Goal: Task Accomplishment & Management: Use online tool/utility

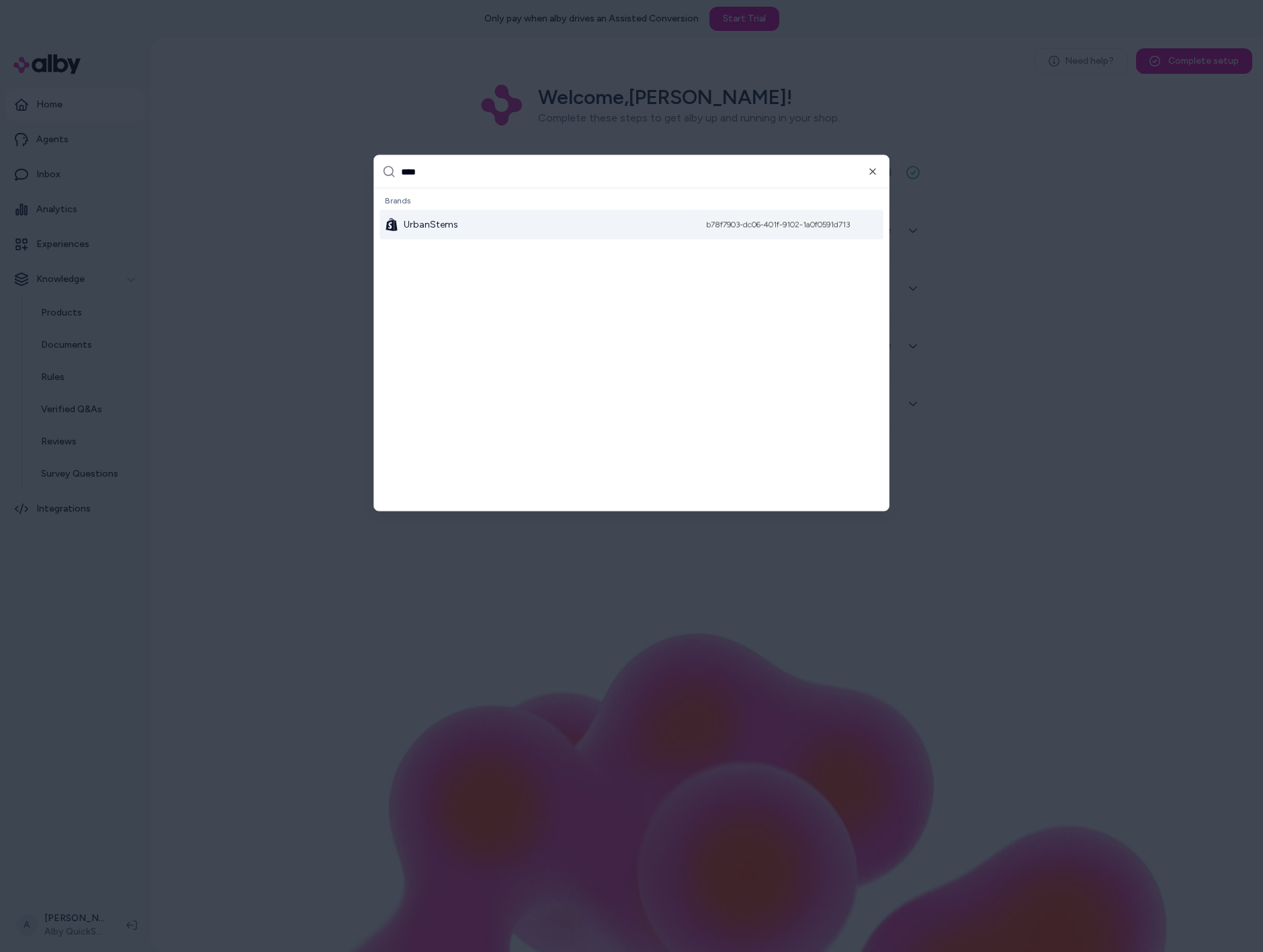
type input "*****"
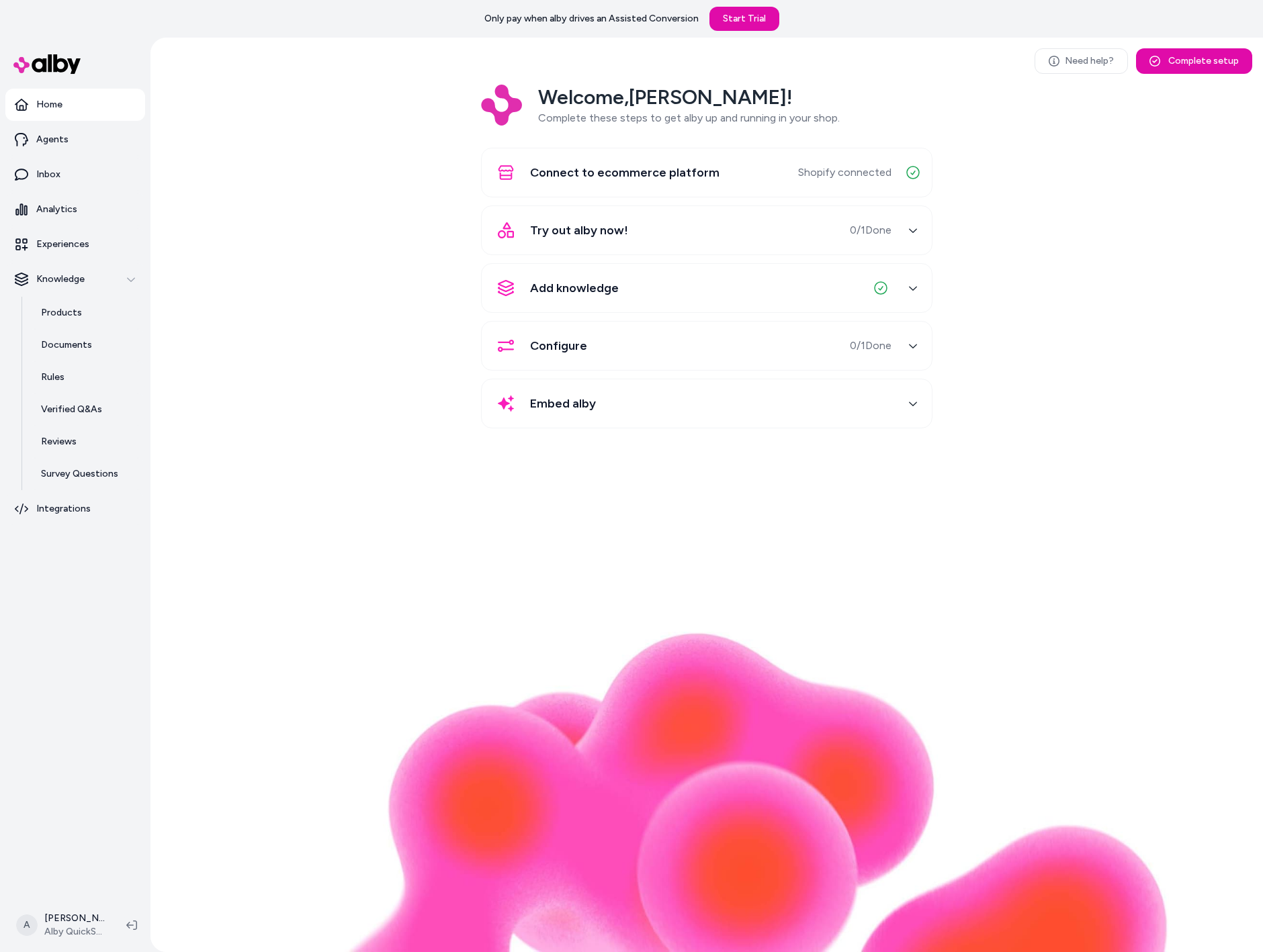
click at [768, 579] on div "Need help? Complete setup Welcome, Andrew ! Complete these steps to get alby up…" at bounding box center [706, 494] width 1112 height 915
click at [248, 592] on div "Need help? Complete setup Welcome, Andrew ! Complete these steps to get alby up…" at bounding box center [706, 494] width 1112 height 915
click at [87, 317] on link "Products" at bounding box center [86, 313] width 118 height 33
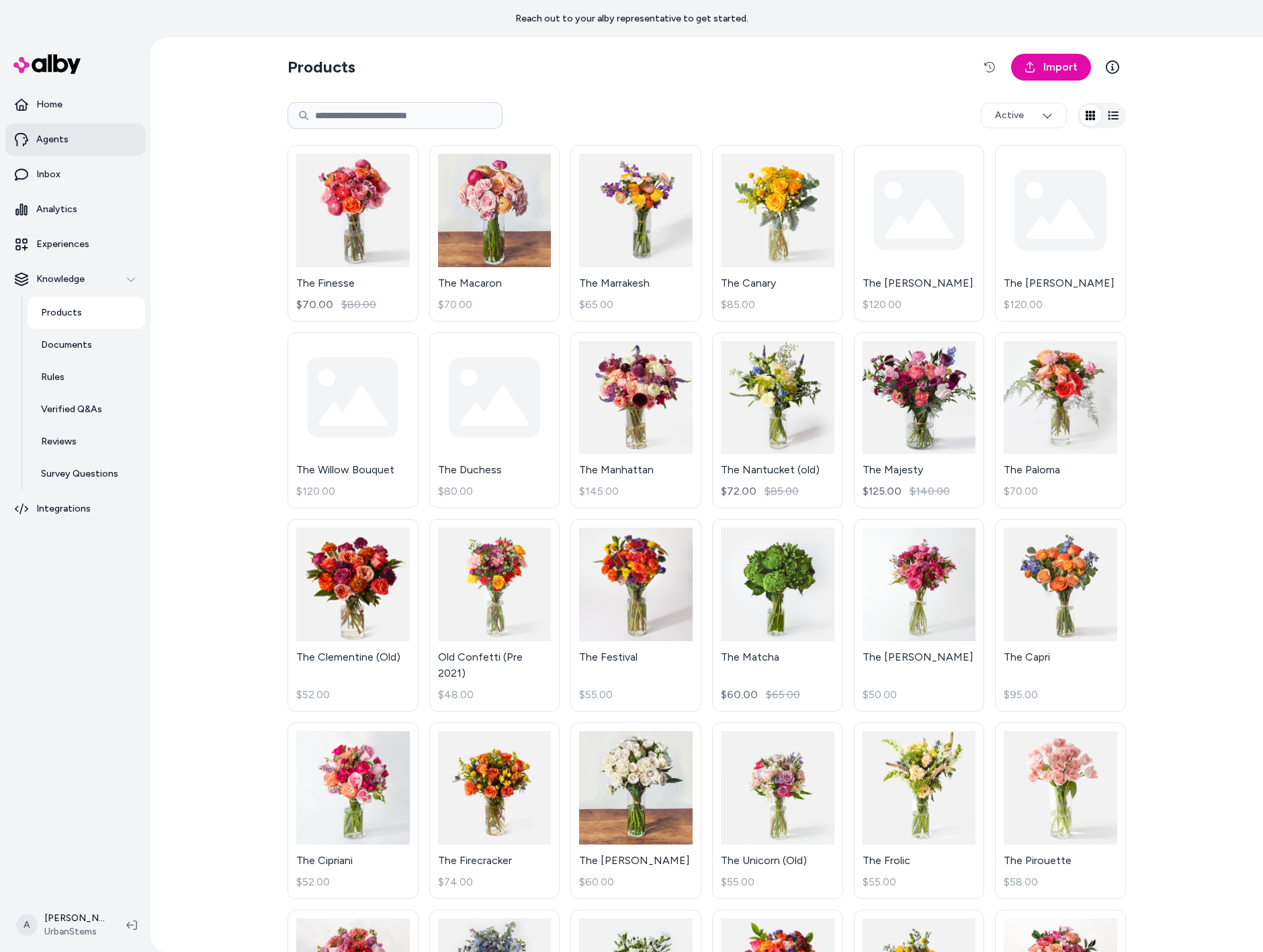
click at [88, 146] on link "Agents" at bounding box center [75, 140] width 140 height 33
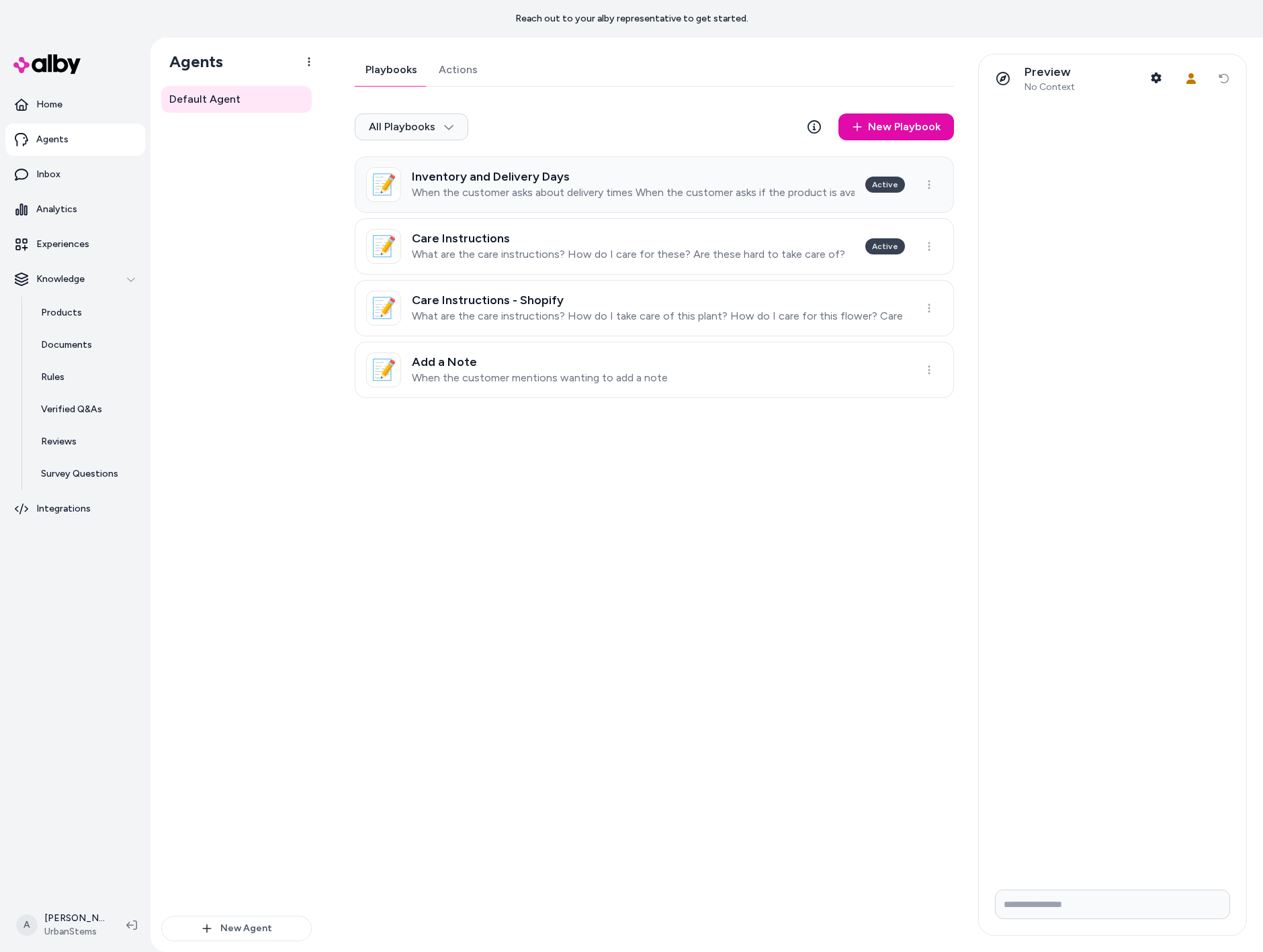
click at [591, 188] on p "When the customer asks about delivery times When the customer asks if the produ…" at bounding box center [633, 192] width 442 height 14
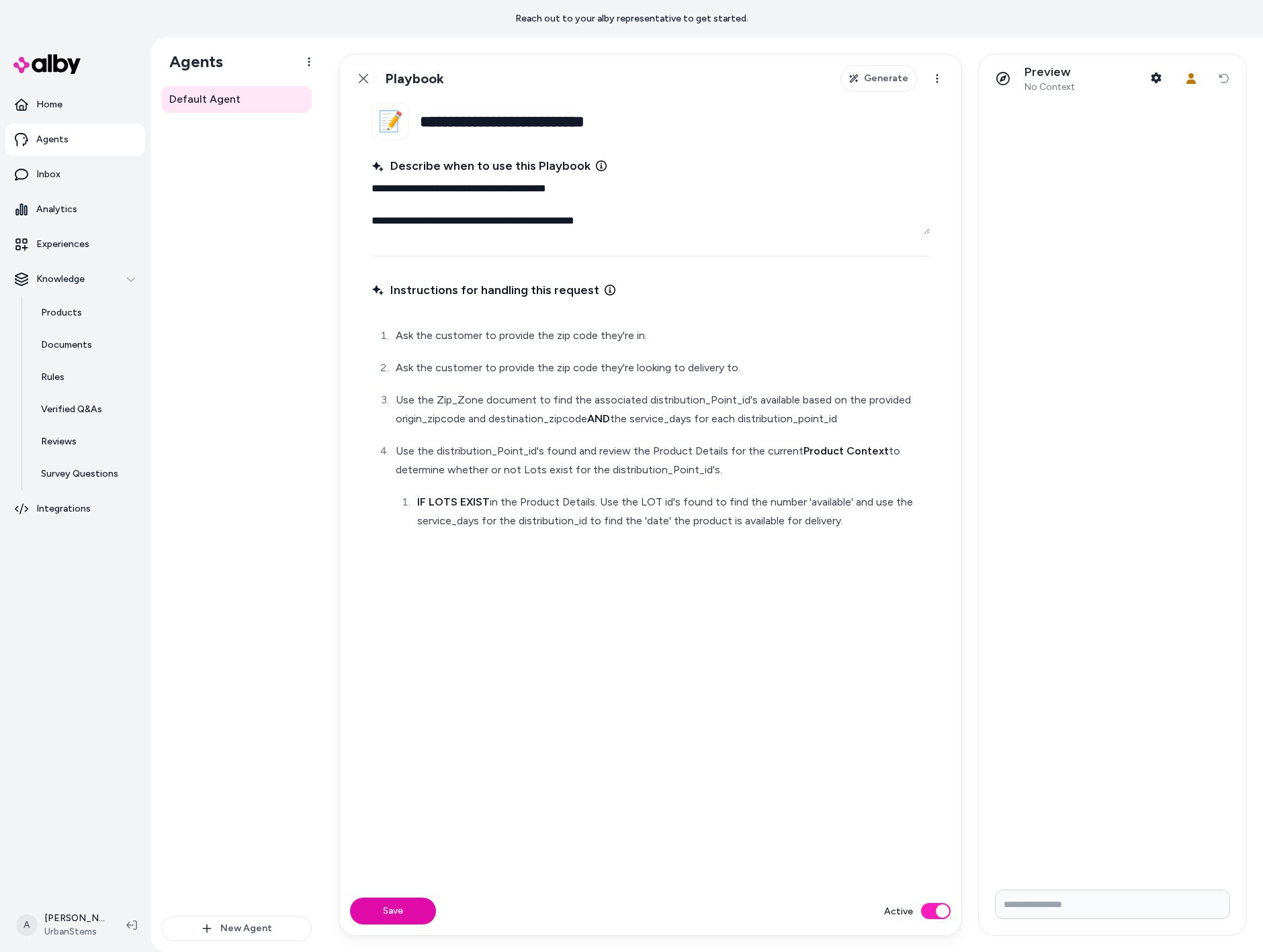
click at [941, 911] on button "Active" at bounding box center [936, 911] width 30 height 16
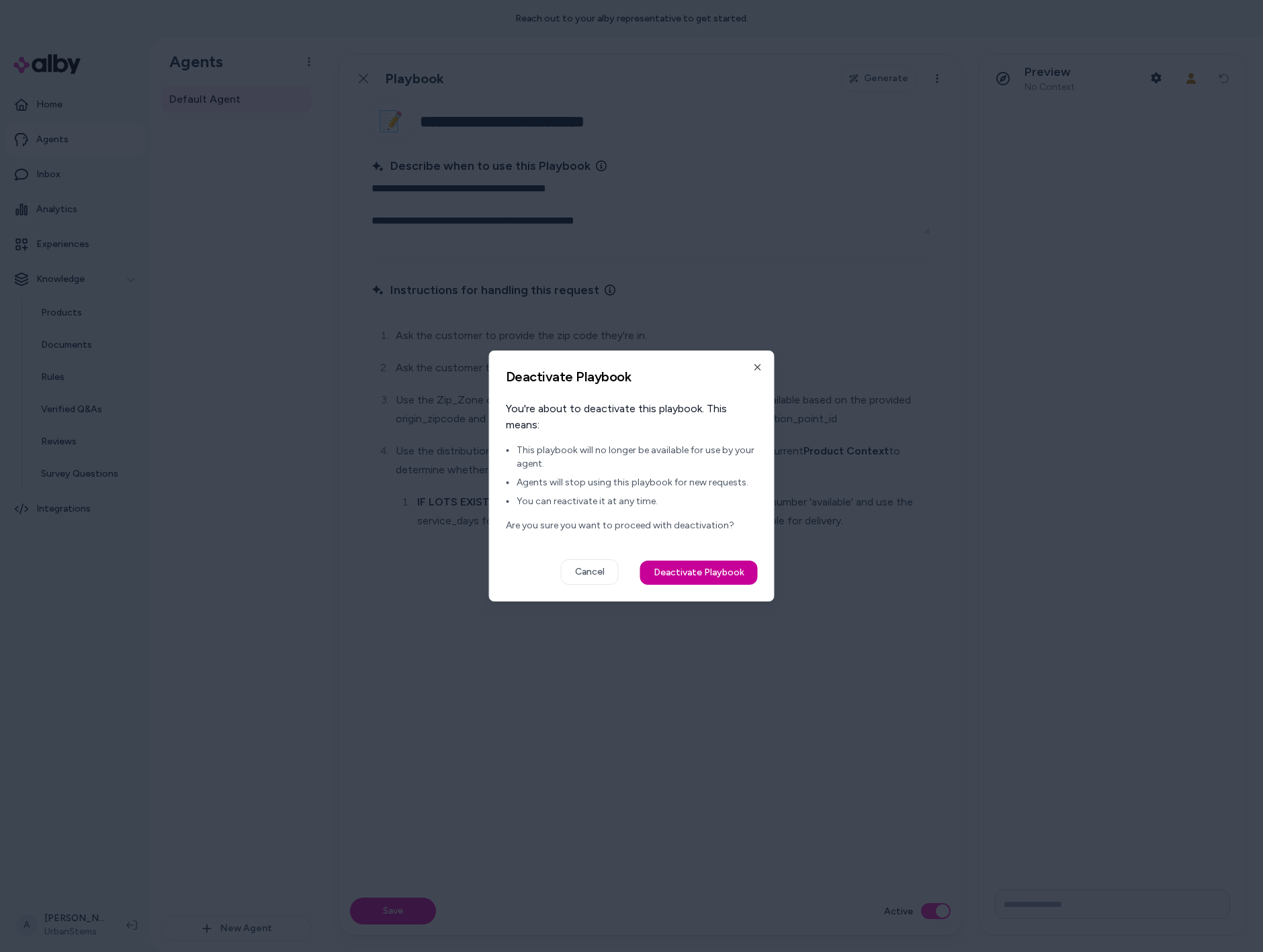
click at [691, 564] on button "Deactivate Playbook" at bounding box center [699, 573] width 118 height 24
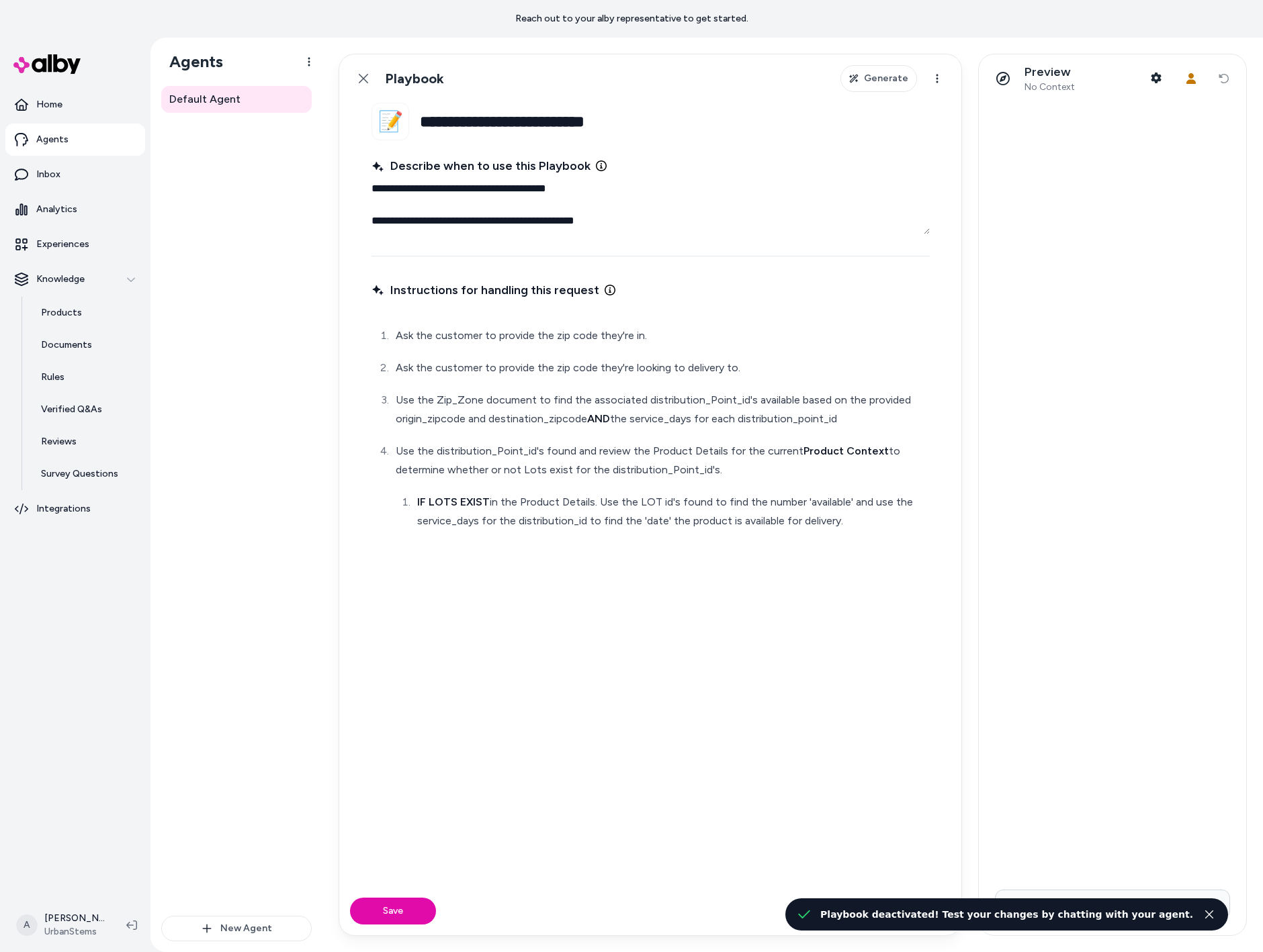
type textarea "*"
click at [1211, 915] on icon "Close toast" at bounding box center [1209, 915] width 9 height 9
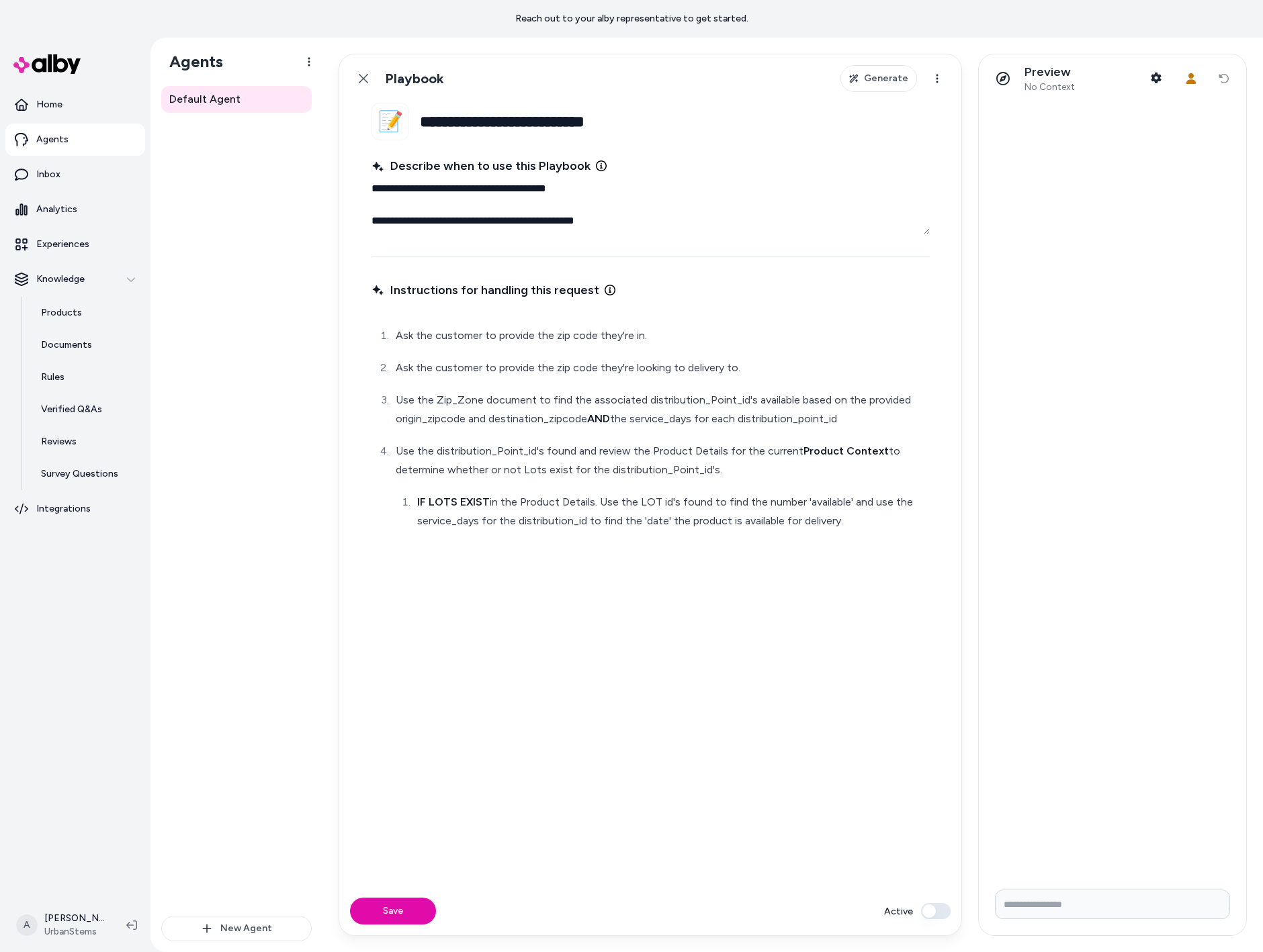
click at [380, 73] on div "Back Playbook" at bounding box center [397, 79] width 94 height 27
click at [368, 76] on link "Back" at bounding box center [364, 79] width 27 height 27
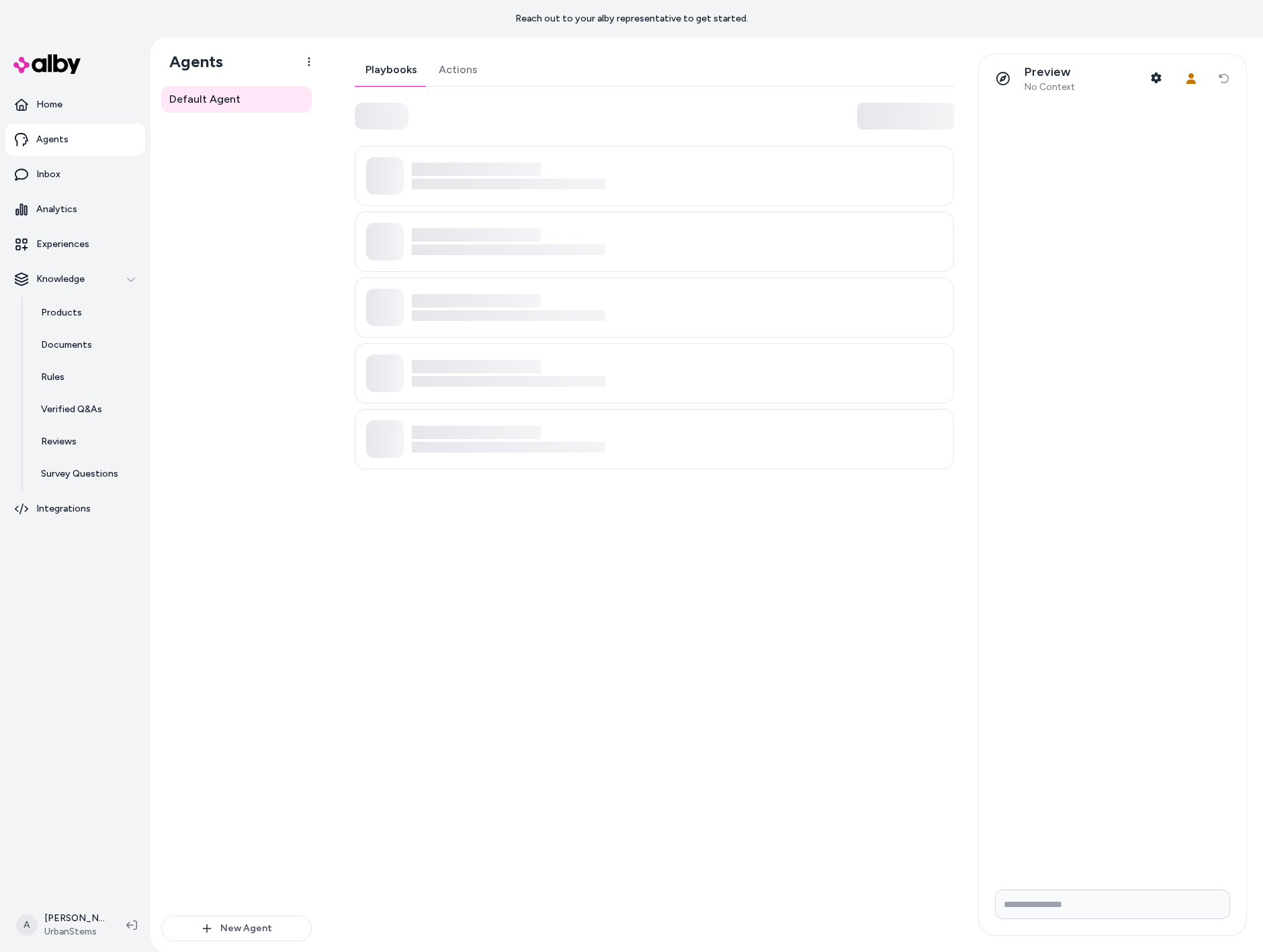
click at [364, 80] on html "Reach out to your alby representative to get started. Home Agents Inbox Analyti…" at bounding box center [631, 476] width 1263 height 952
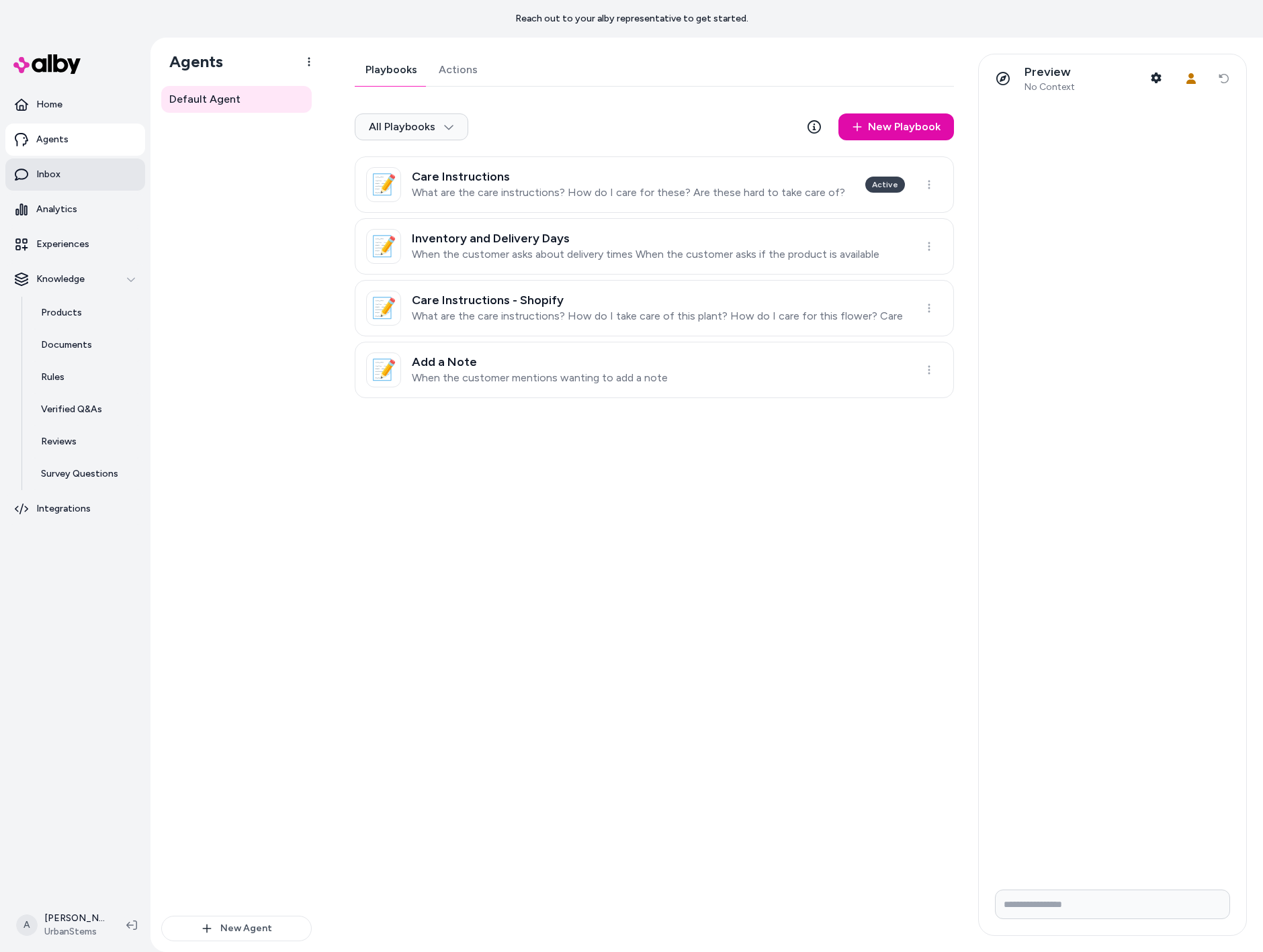
click at [76, 171] on link "Inbox" at bounding box center [75, 175] width 140 height 33
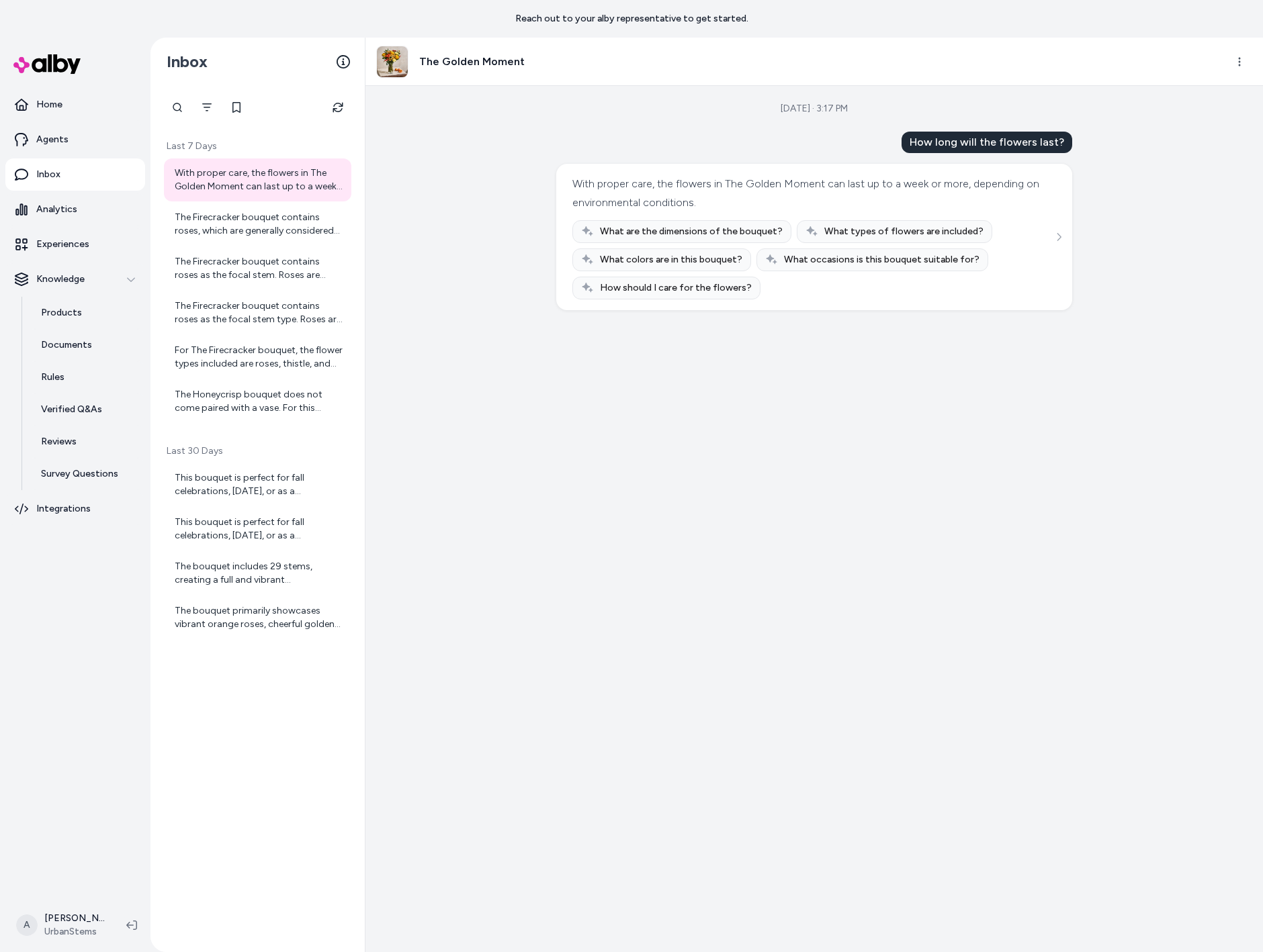
click at [478, 160] on div "Aug 29, 2025 · 3:17 PM How long will the flowers last? With proper care, the fl…" at bounding box center [814, 520] width 898 height 867
click at [73, 248] on p "Experiences" at bounding box center [63, 244] width 53 height 14
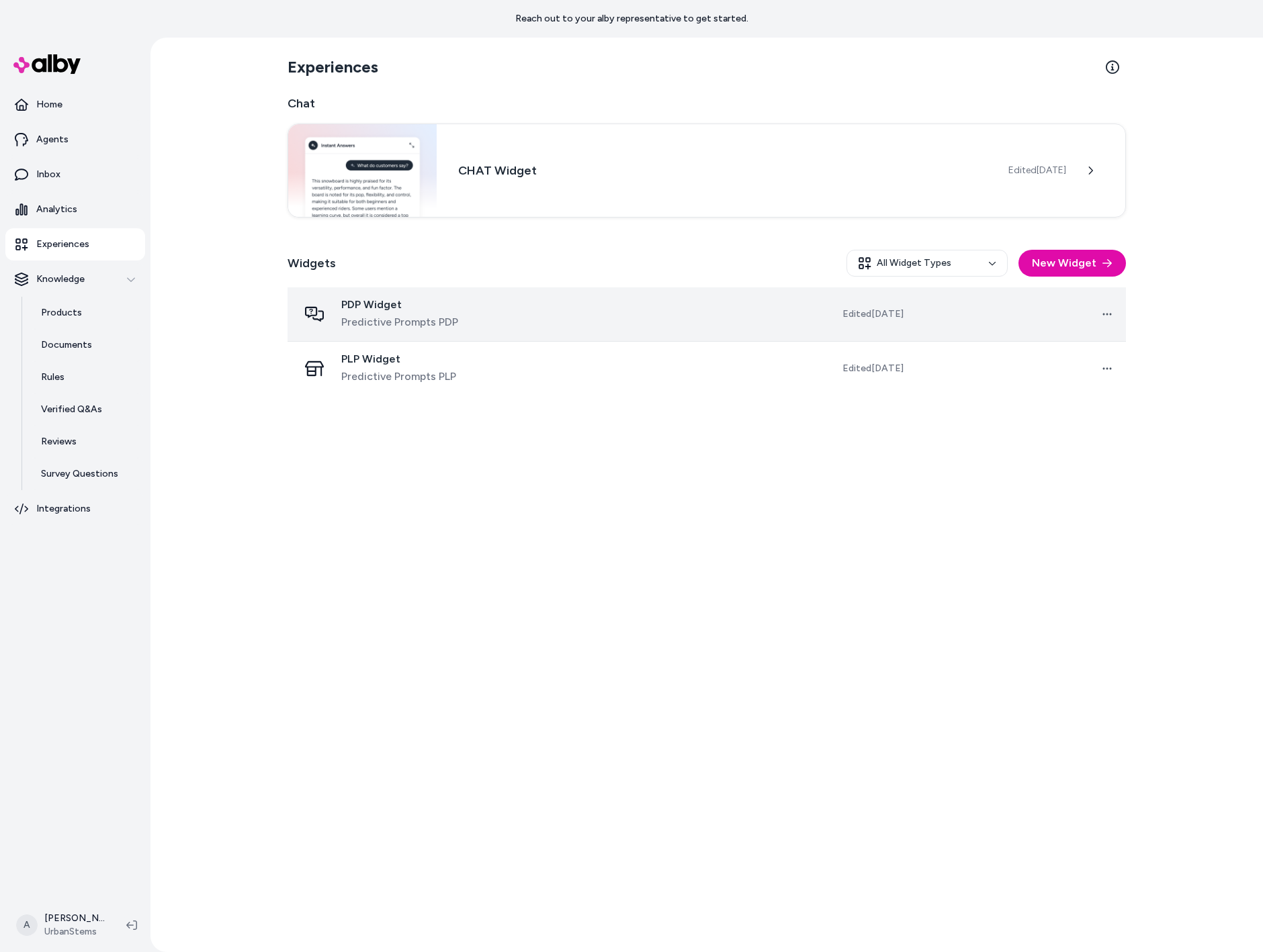
click at [380, 307] on span "PDP Widget" at bounding box center [399, 305] width 117 height 14
click at [380, 306] on span "PDP Widget" at bounding box center [399, 305] width 117 height 14
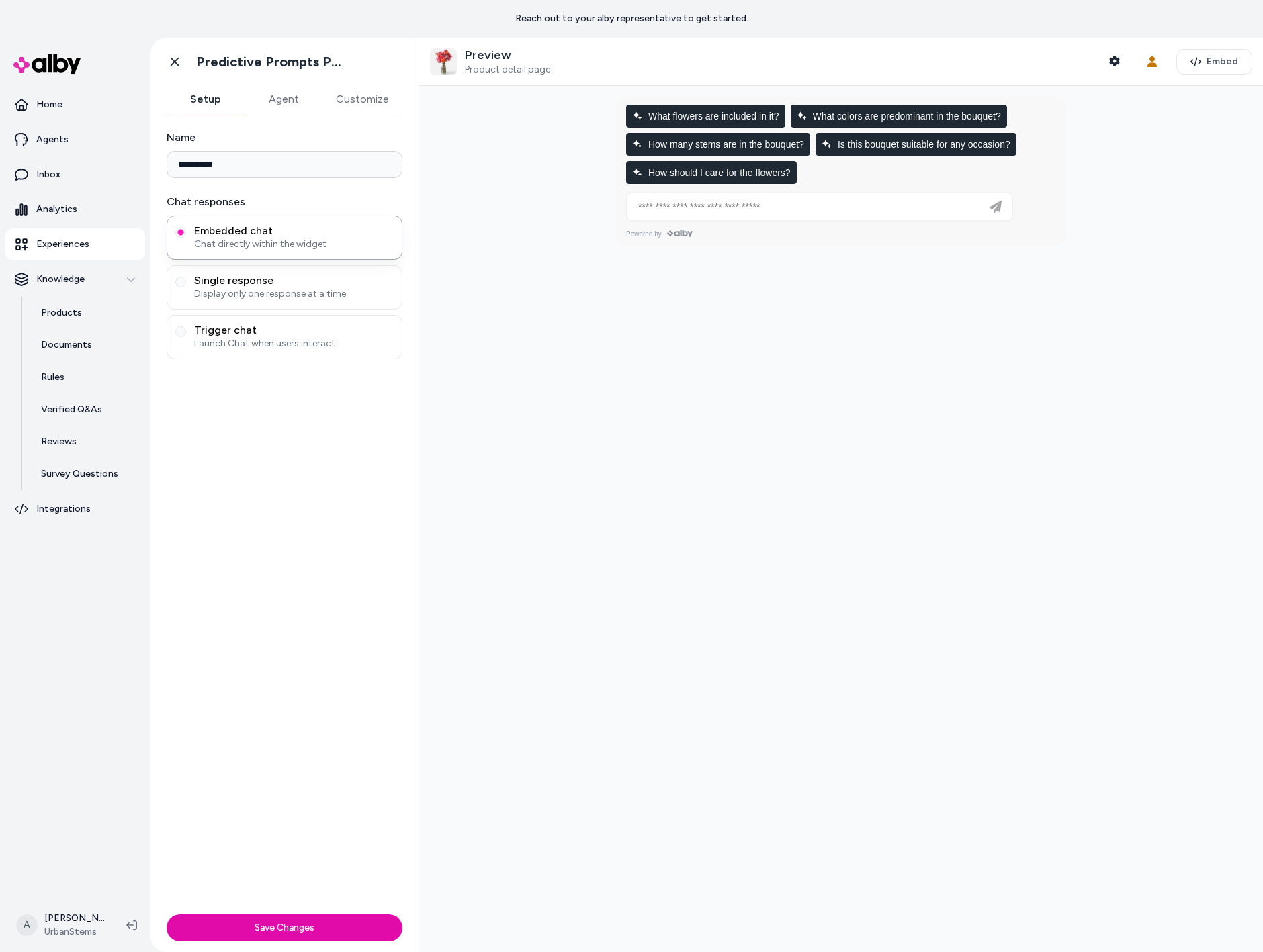
click at [632, 519] on div at bounding box center [840, 520] width 843 height 867
click at [665, 369] on div at bounding box center [840, 520] width 843 height 867
type input "**********"
click at [1193, 63] on icon "button" at bounding box center [1196, 62] width 11 height 11
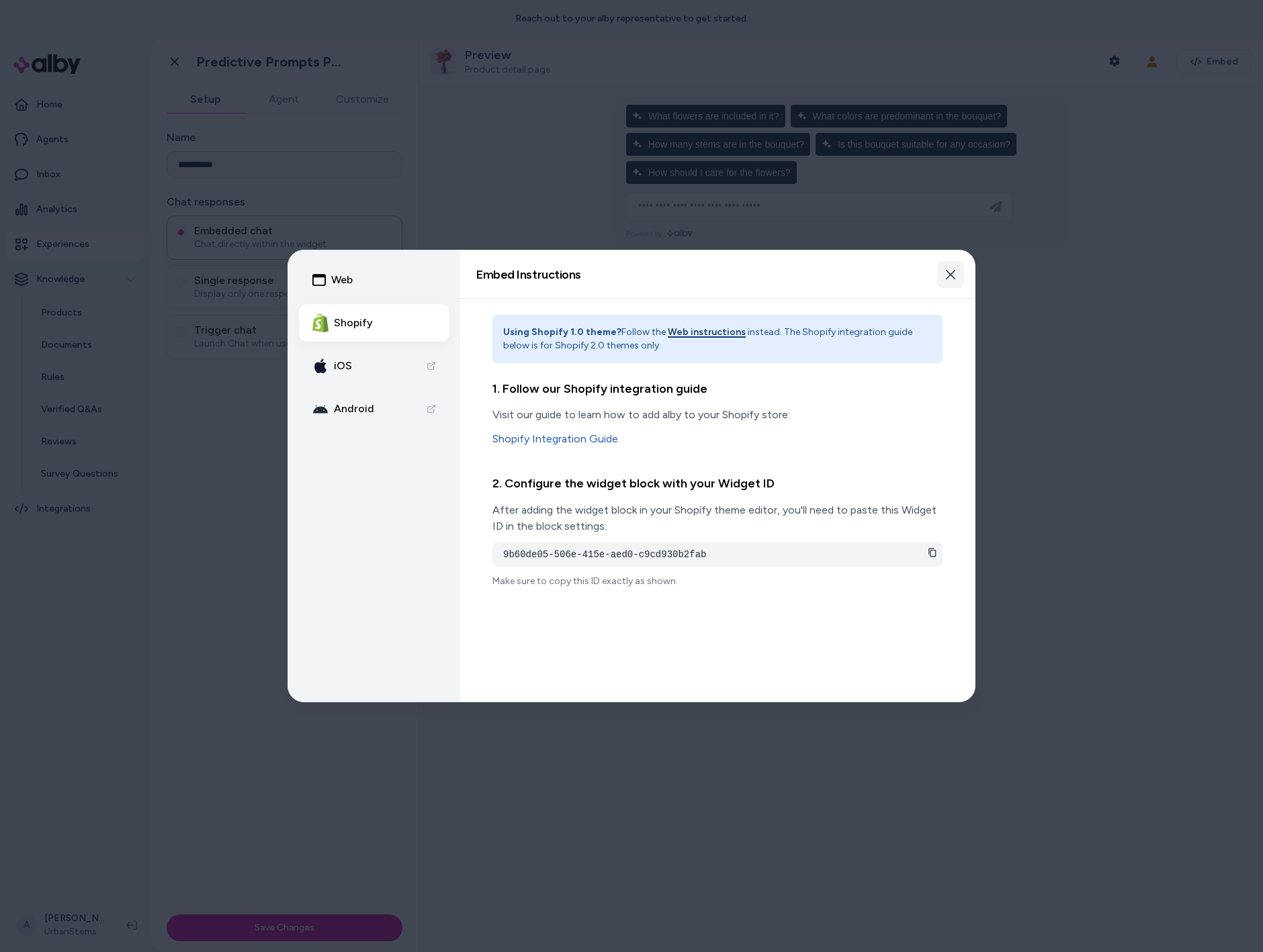
click at [953, 261] on button "Close" at bounding box center [950, 275] width 27 height 27
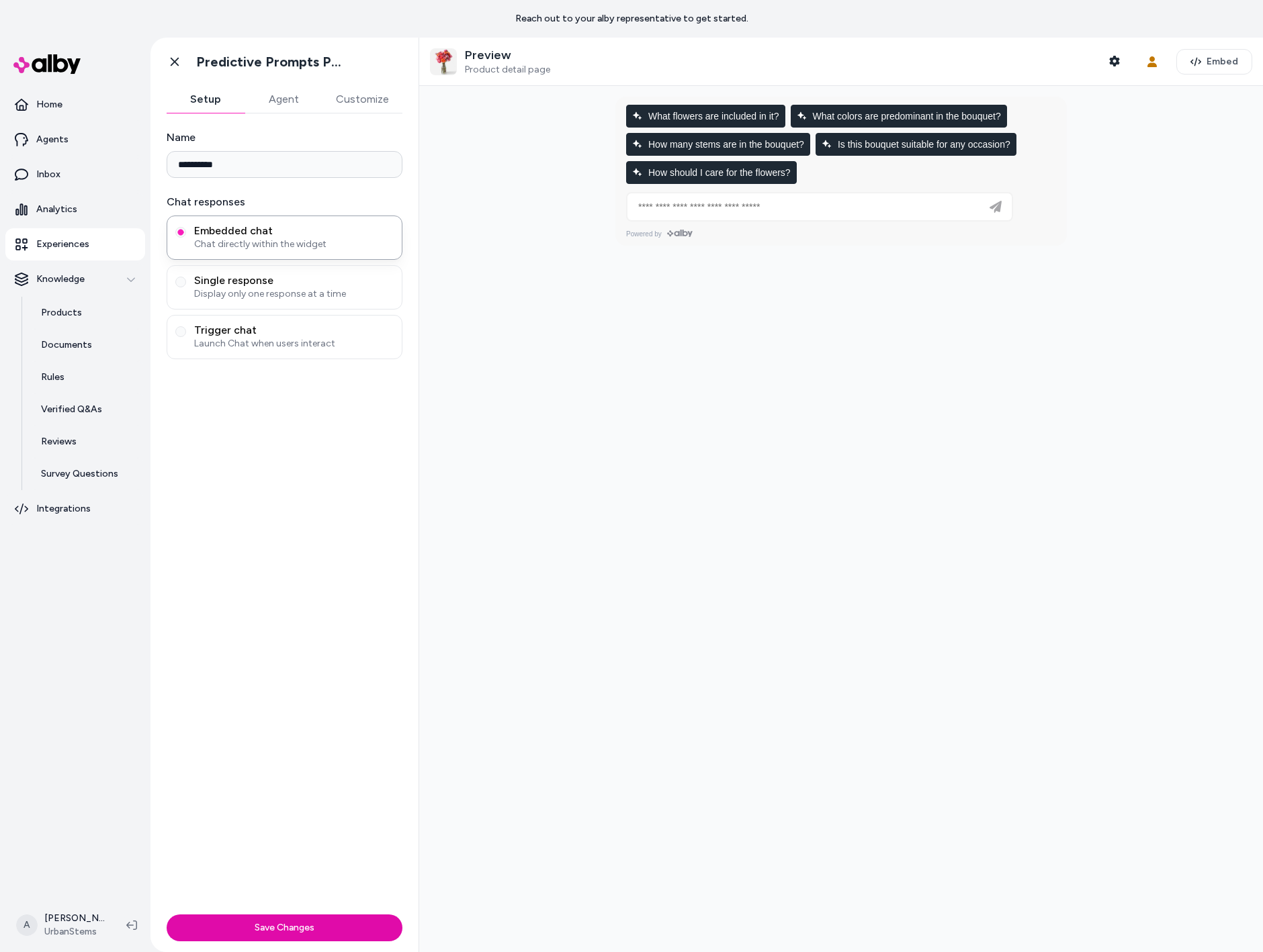
click at [768, 474] on div at bounding box center [840, 520] width 843 height 867
type input "**********"
click at [455, 702] on div at bounding box center [840, 520] width 843 height 867
click at [693, 112] on span "What flowers are included in it?" at bounding box center [705, 116] width 147 height 11
type input "**********"
